Goal: Information Seeking & Learning: Understand process/instructions

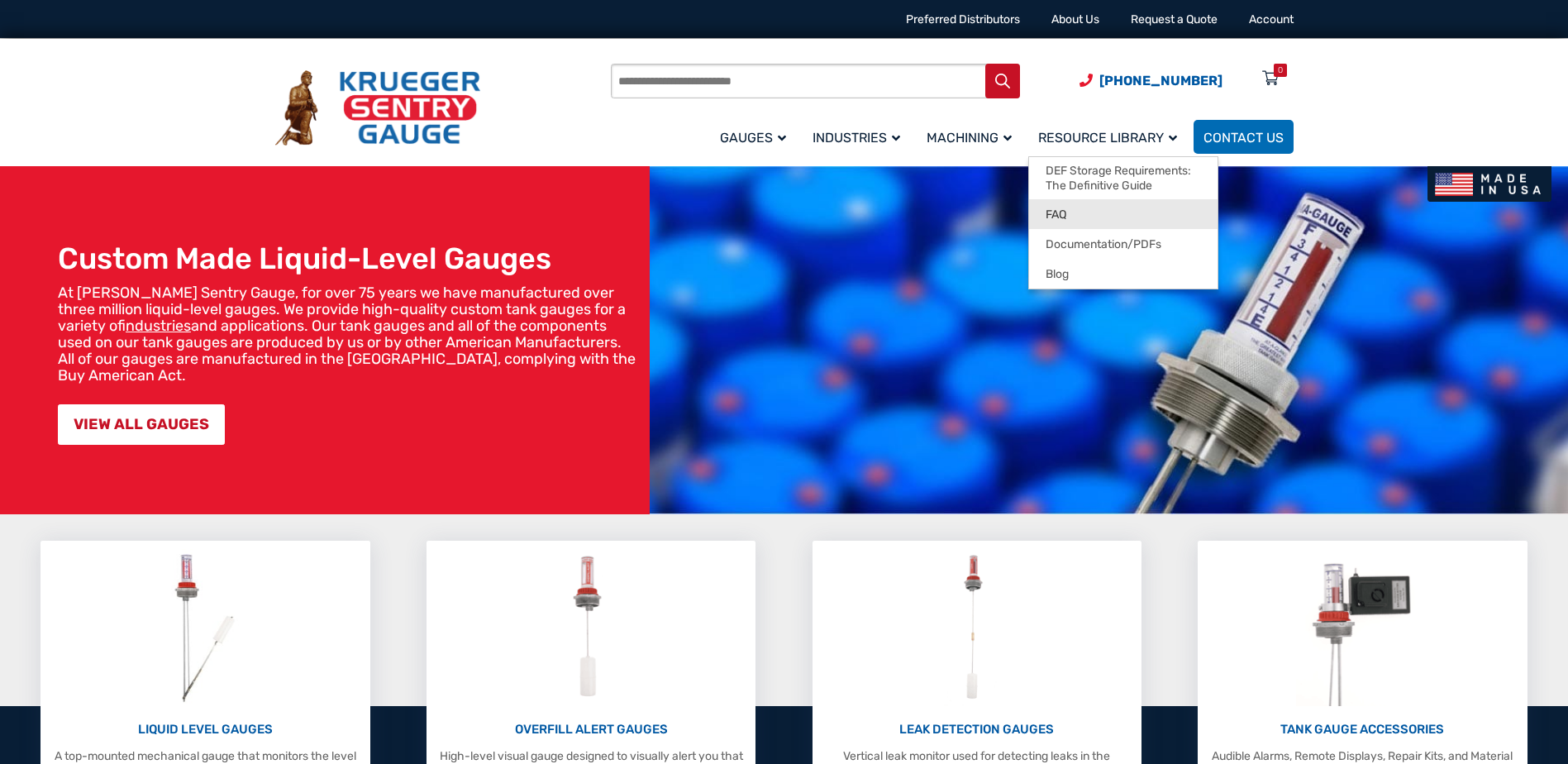
click at [1069, 217] on link "FAQ" at bounding box center [1123, 214] width 188 height 30
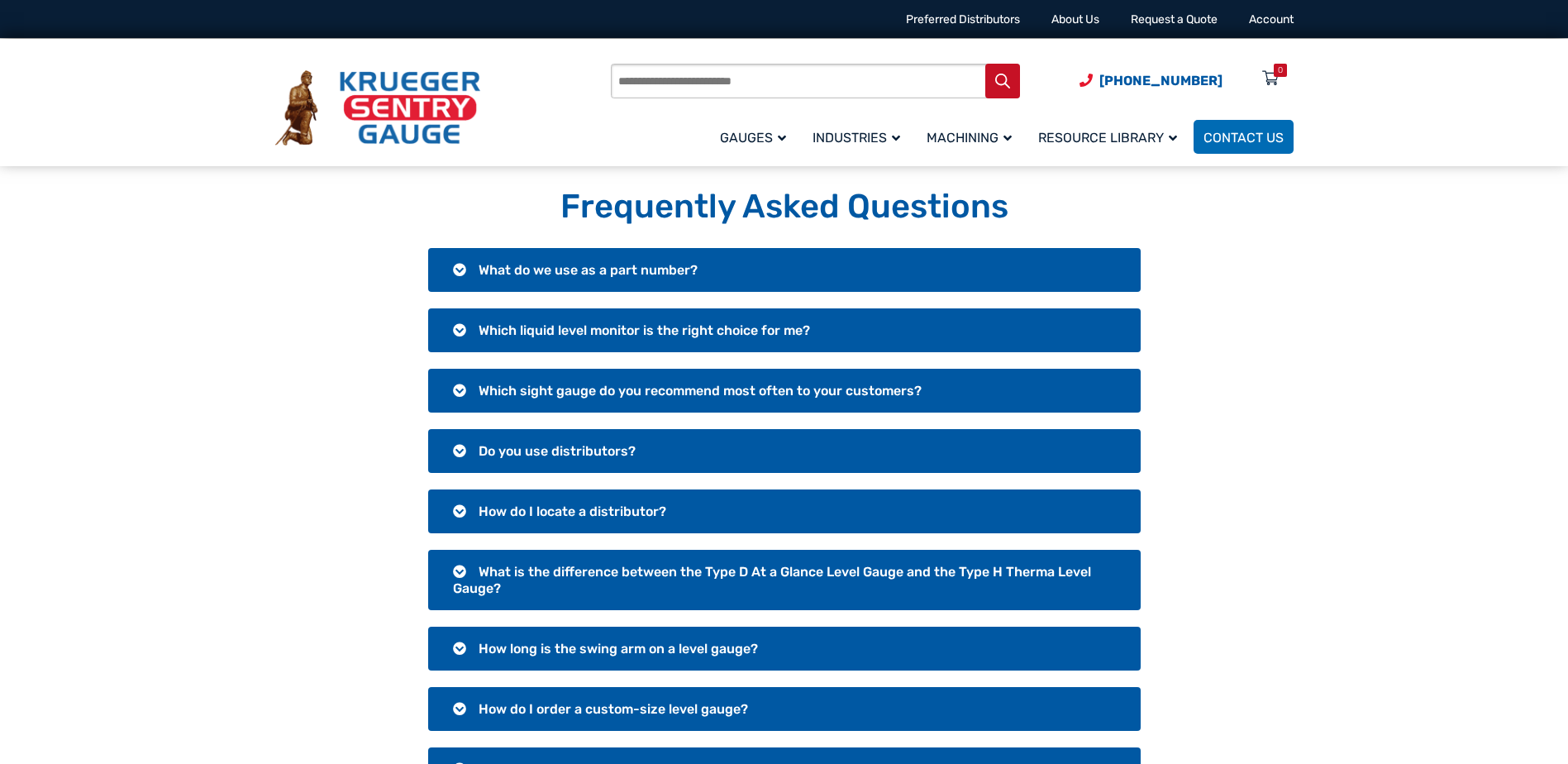
click at [584, 575] on span "What is the difference between the Type D At a Glance Level Gauge and the Type …" at bounding box center [772, 580] width 638 height 32
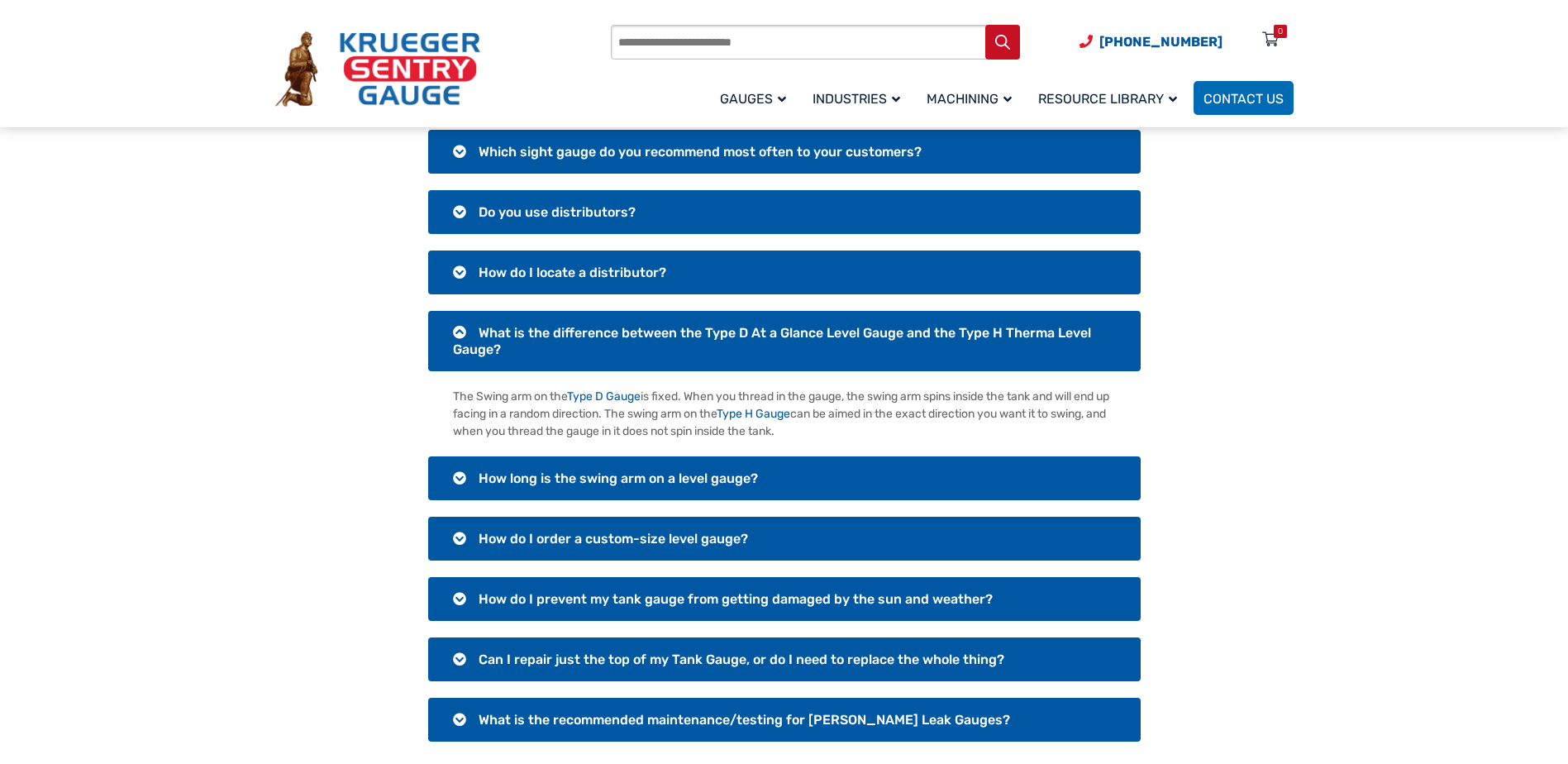
scroll to position [248, 0]
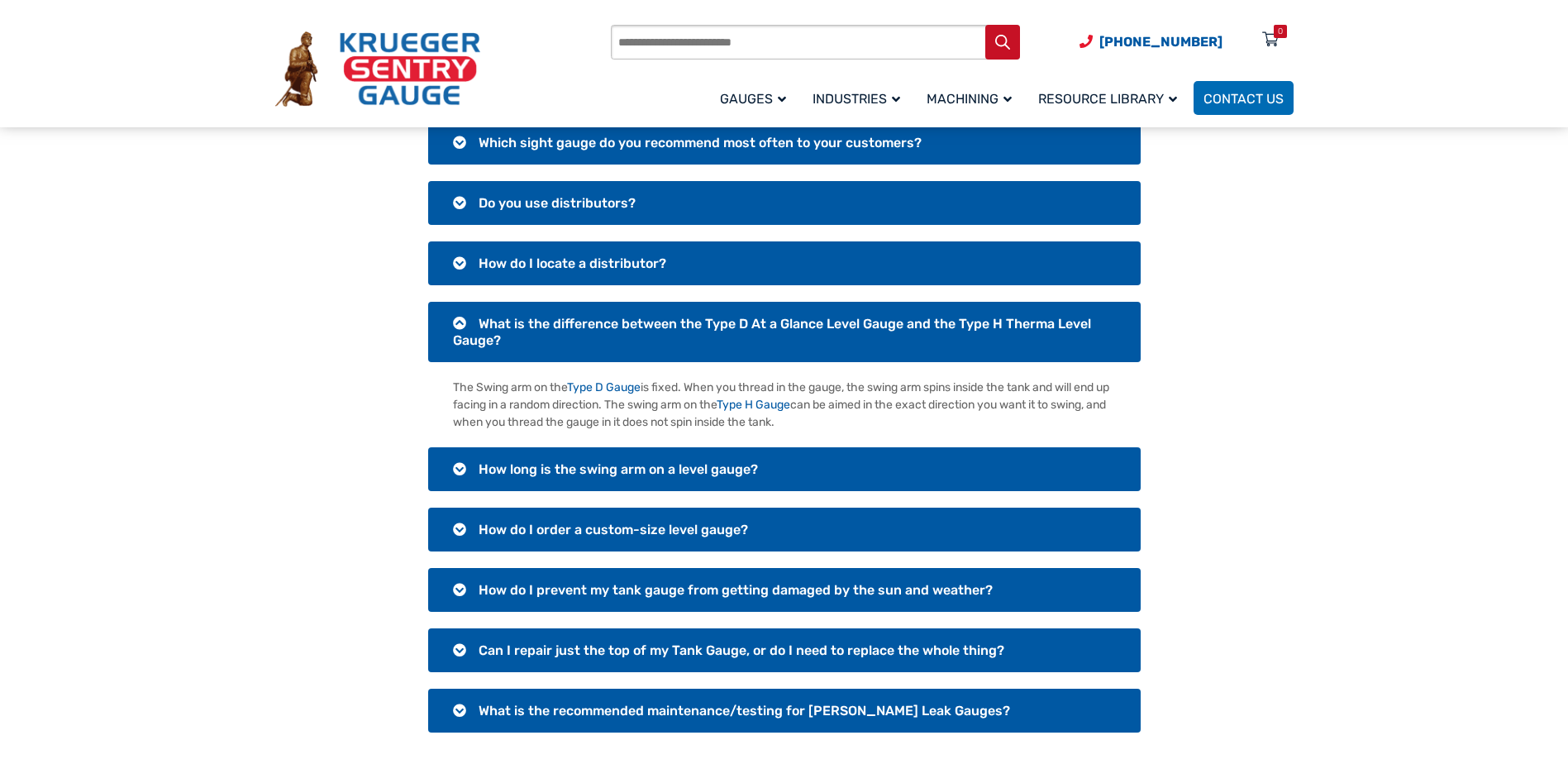
click at [540, 468] on span "How long is the swing arm on a level gauge?" at bounding box center [618, 469] width 280 height 16
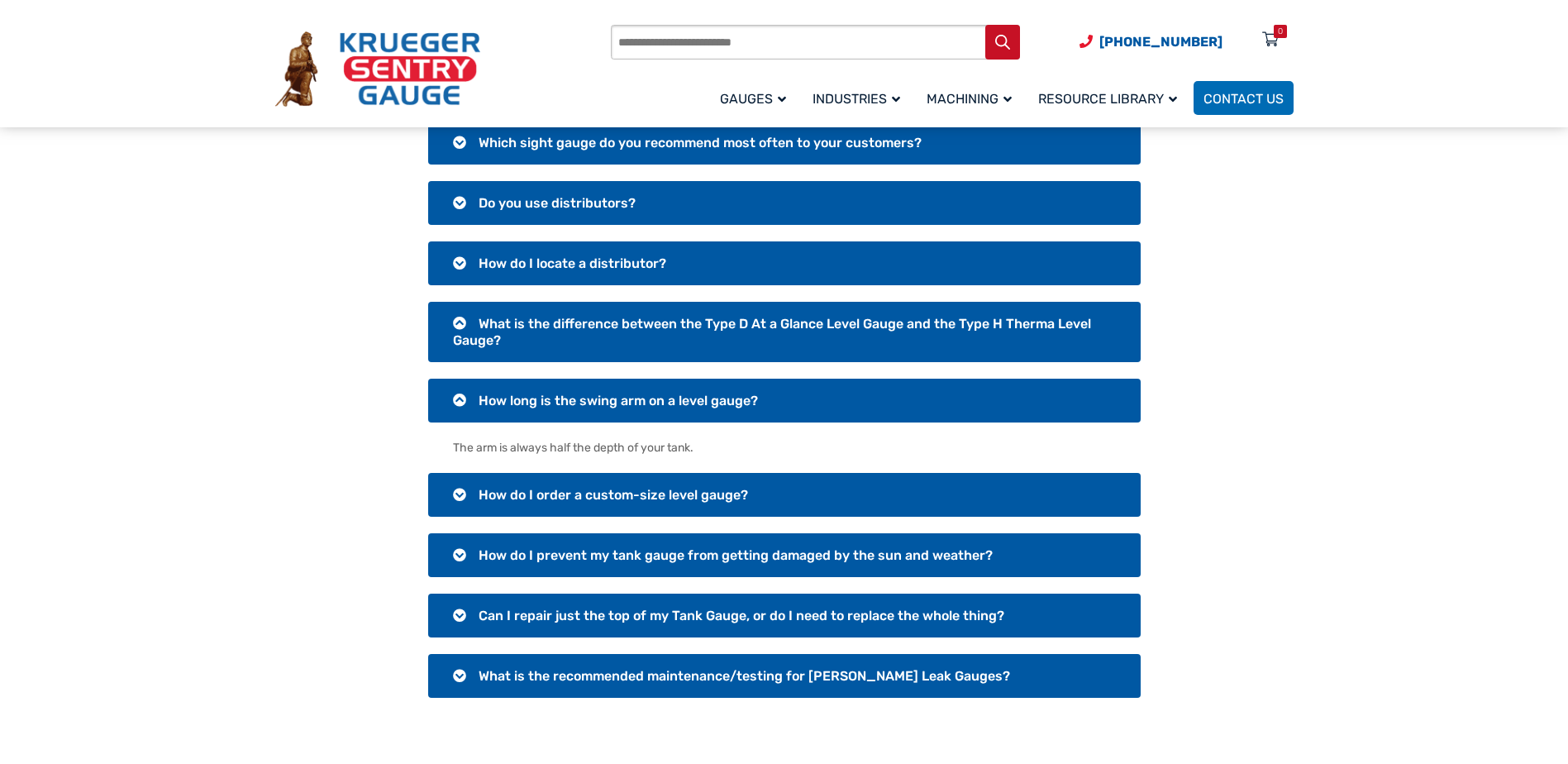
click at [568, 495] on span "How do I order a custom-size level gauge?" at bounding box center [613, 495] width 269 height 16
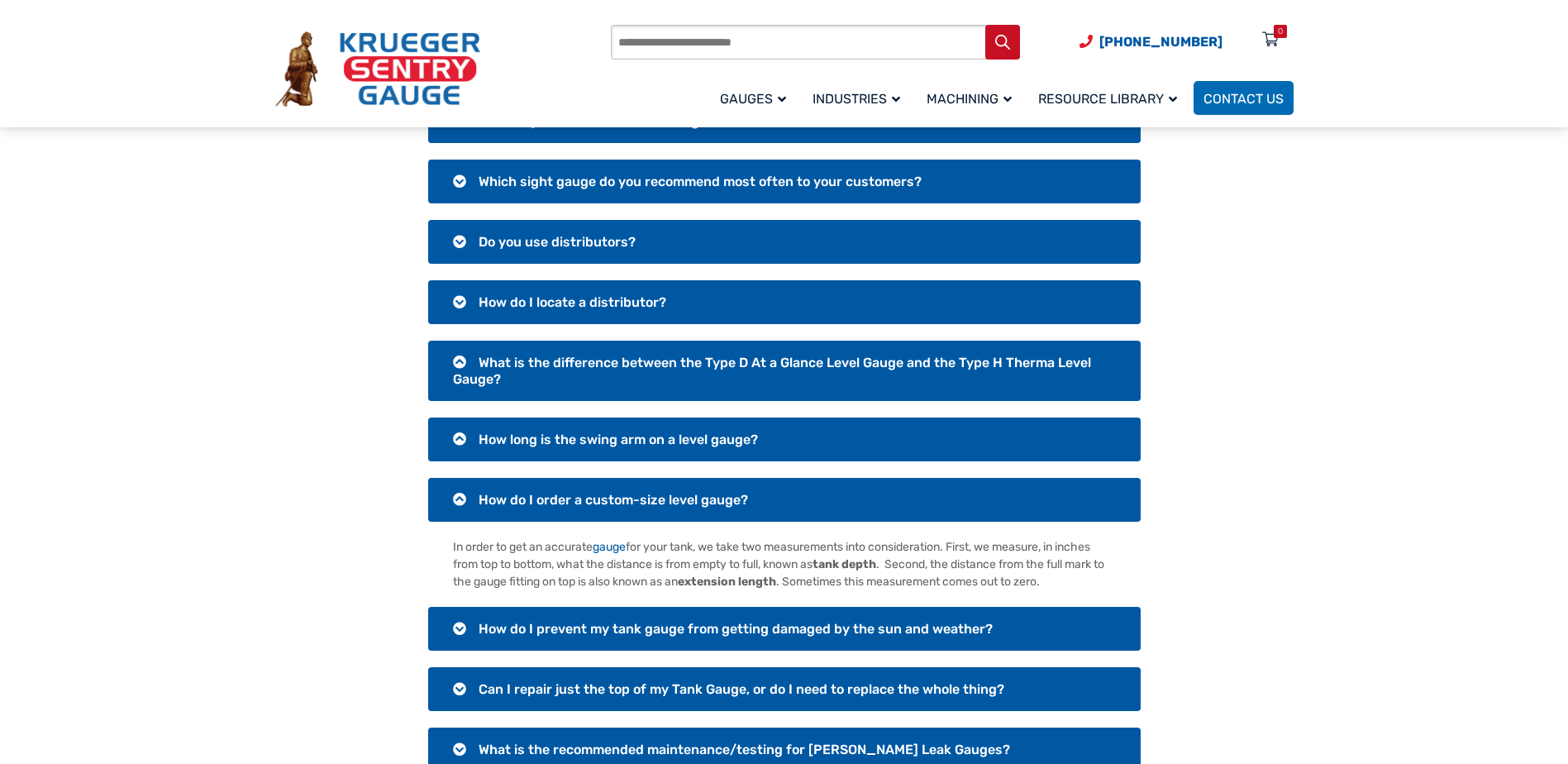
scroll to position [165, 0]
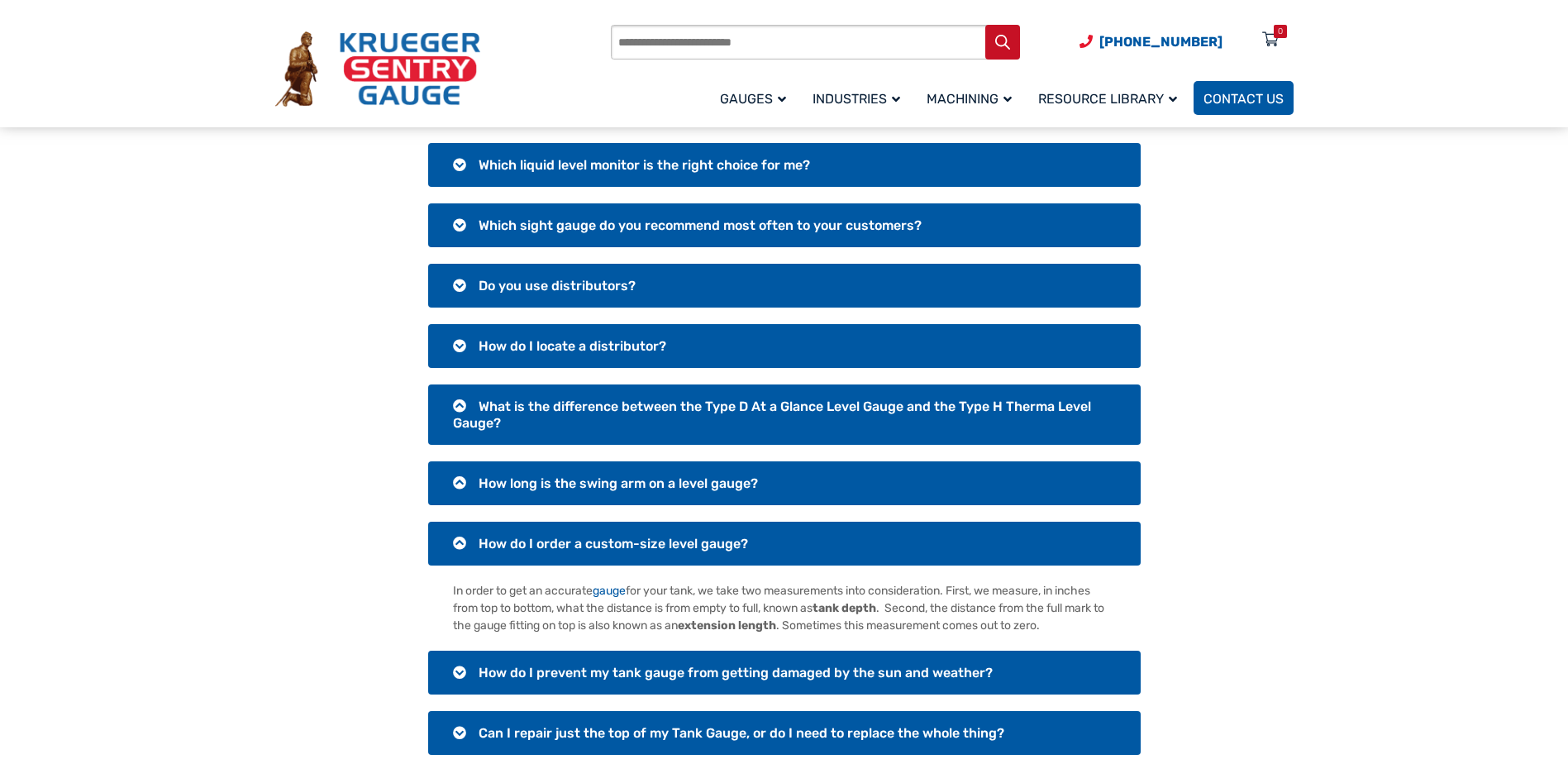
click at [1249, 98] on span "Contact Us" at bounding box center [1243, 99] width 80 height 16
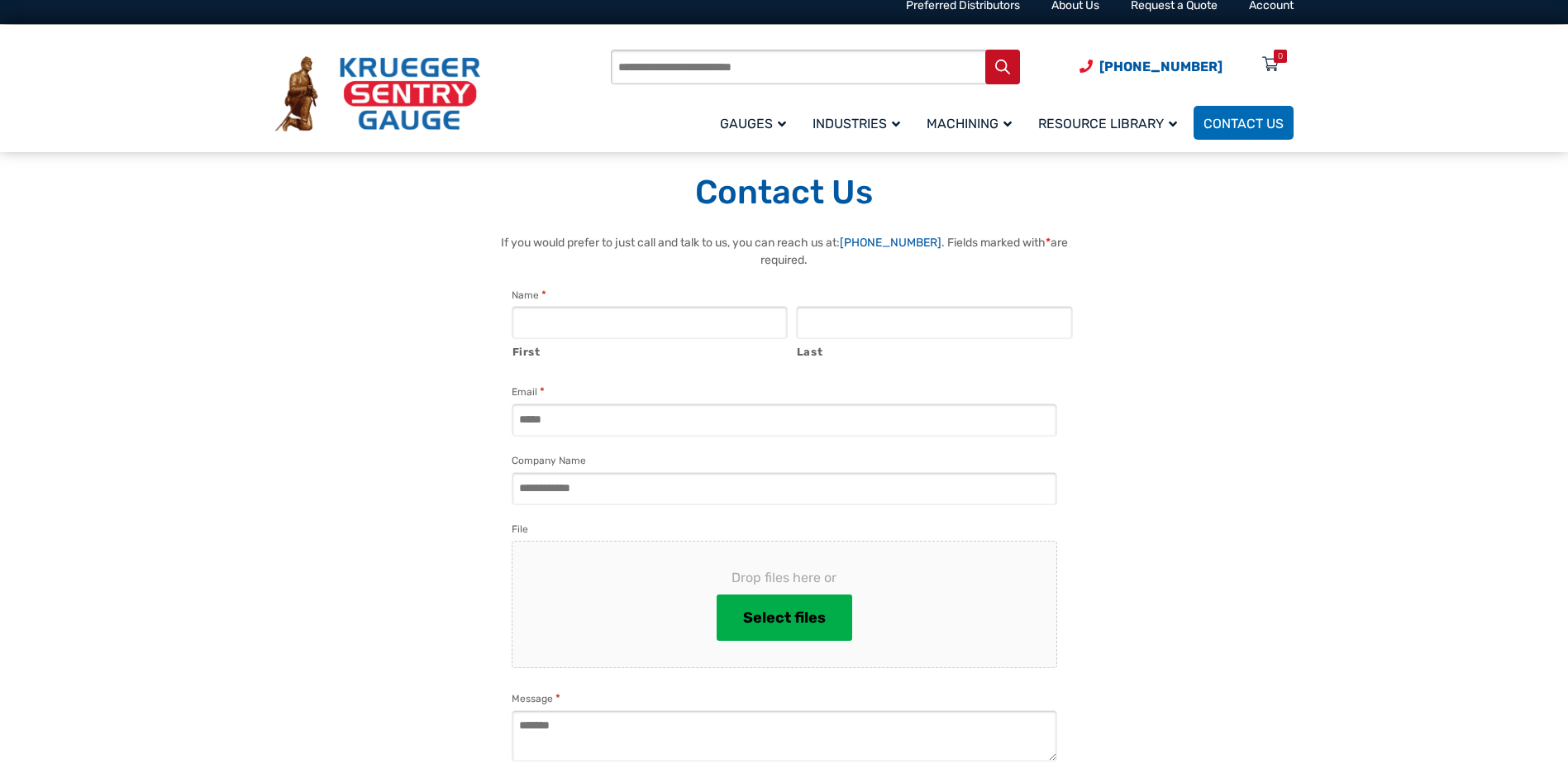
scroll to position [12, 0]
